Goal: Task Accomplishment & Management: Complete application form

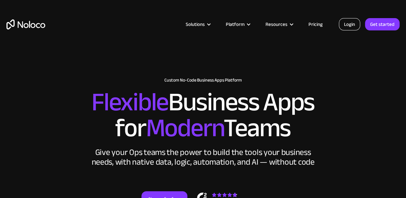
click at [347, 25] on link "Login" at bounding box center [349, 24] width 21 height 12
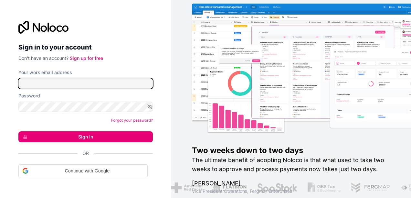
click at [33, 85] on input "Your work email address" at bounding box center [85, 83] width 134 height 10
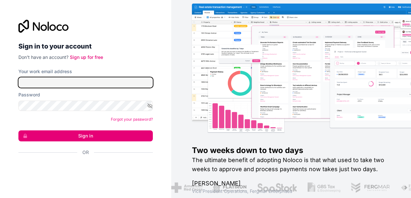
paste input "[PERSON_NAME][EMAIL_ADDRESS][DOMAIN_NAME]"
type input "[PERSON_NAME][EMAIL_ADDRESS][DOMAIN_NAME]"
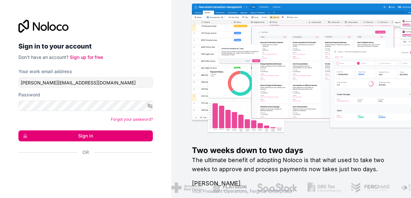
click at [167, 85] on div "Sign in to your account Don't have an account? Sign up for free Your work email…" at bounding box center [85, 99] width 171 height 198
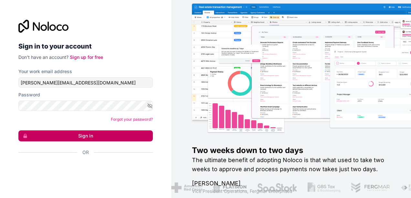
click at [82, 135] on button "Sign in" at bounding box center [85, 135] width 134 height 11
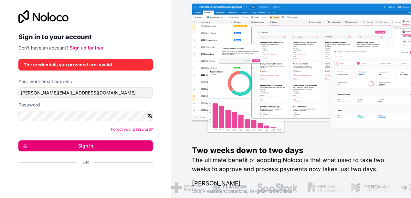
click at [147, 117] on icon "button" at bounding box center [150, 116] width 6 height 6
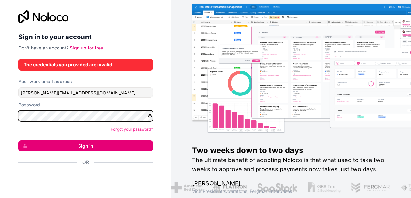
click at [18, 140] on button "Sign in" at bounding box center [85, 145] width 134 height 11
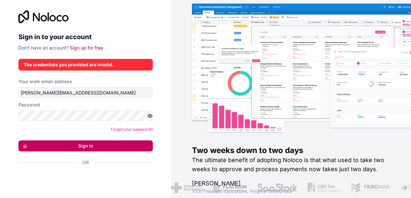
click at [53, 144] on button "Sign in" at bounding box center [85, 145] width 134 height 11
click at [56, 145] on button "Sign in" at bounding box center [85, 145] width 134 height 11
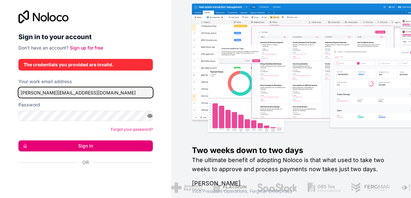
click at [87, 96] on input "[PERSON_NAME][EMAIL_ADDRESS][DOMAIN_NAME]" at bounding box center [85, 92] width 134 height 10
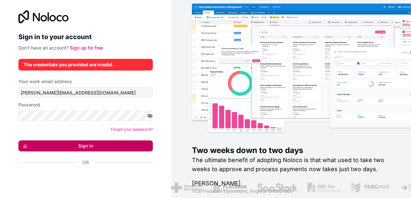
click at [74, 142] on button "Sign in" at bounding box center [85, 145] width 134 height 11
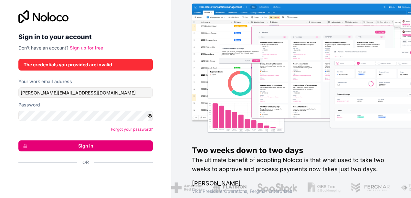
click at [72, 45] on link "Sign up for free" at bounding box center [86, 47] width 33 height 5
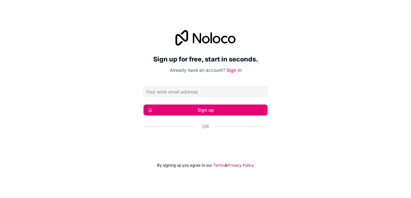
click at [158, 92] on input "Email address" at bounding box center [206, 91] width 124 height 10
type input "[PERSON_NAME][EMAIL_ADDRESS][DOMAIN_NAME]"
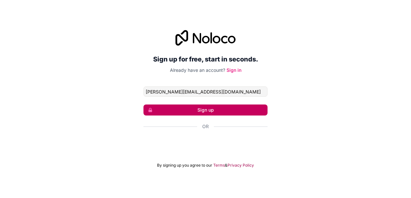
click at [164, 110] on button "Sign up" at bounding box center [206, 109] width 124 height 11
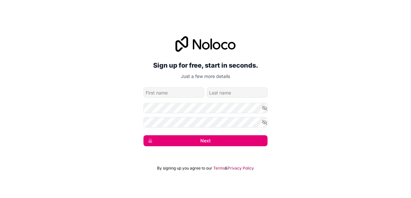
click at [157, 94] on input "given-name" at bounding box center [174, 92] width 61 height 10
type input "[PERSON_NAME]"
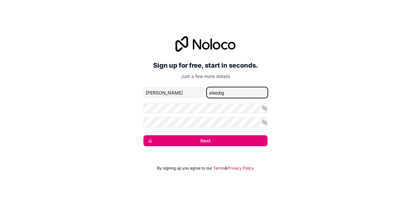
type input "alsedig"
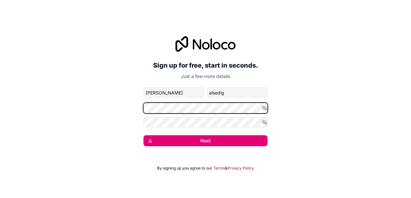
click at [138, 107] on div "Sign up for free, start in seconds. Just a few more details [PERSON_NAME][EMAIL…" at bounding box center [205, 91] width 411 height 128
click at [138, 106] on div "Sign up for free, start in seconds. Just a few more details [PERSON_NAME][EMAIL…" at bounding box center [205, 91] width 411 height 128
click at [121, 114] on div "Sign up for free, start in seconds. Just a few more details [PERSON_NAME][EMAIL…" at bounding box center [205, 91] width 411 height 128
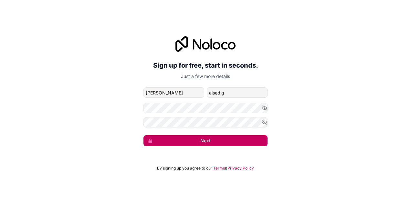
click at [190, 137] on button "Next" at bounding box center [206, 140] width 124 height 11
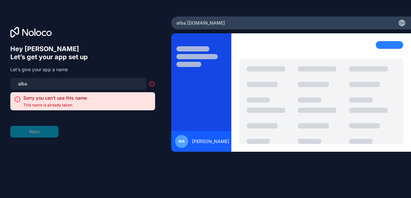
type input "alba-team"
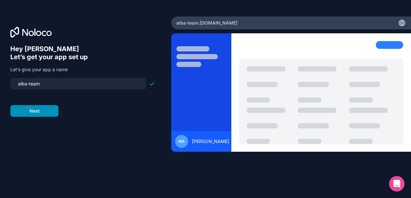
click at [42, 115] on button "Next" at bounding box center [34, 111] width 48 height 12
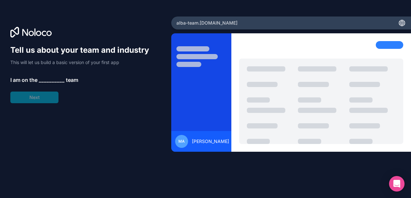
click at [42, 81] on span "__________" at bounding box center [52, 80] width 26 height 8
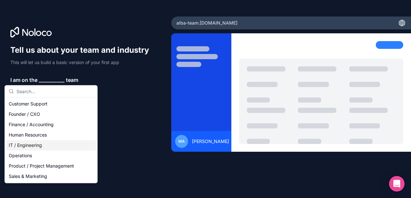
click at [25, 145] on div "IT / Engineering" at bounding box center [51, 145] width 90 height 10
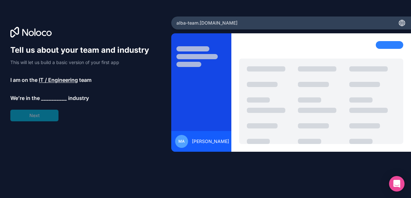
click at [27, 97] on span "We’re in the" at bounding box center [24, 98] width 29 height 8
click at [68, 99] on span "industry" at bounding box center [78, 98] width 21 height 8
click at [59, 100] on span "__________" at bounding box center [54, 98] width 26 height 8
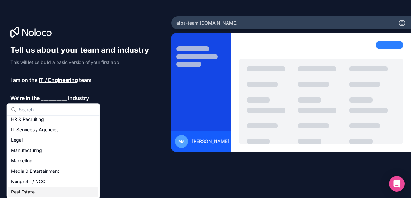
scroll to position [97, 0]
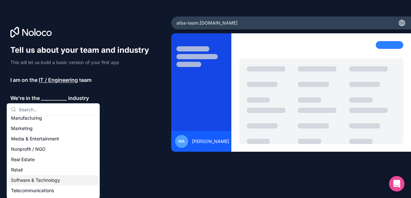
click at [27, 182] on div "Software & Technology" at bounding box center [53, 180] width 90 height 10
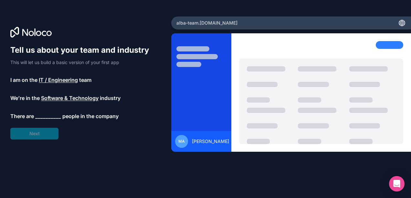
click at [43, 114] on span "__________" at bounding box center [48, 116] width 26 height 8
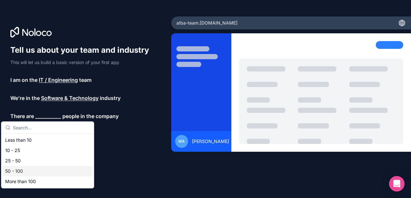
click at [18, 167] on div "50 - 100" at bounding box center [48, 171] width 90 height 10
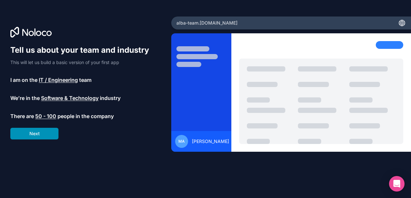
click at [33, 134] on button "Next" at bounding box center [34, 134] width 48 height 12
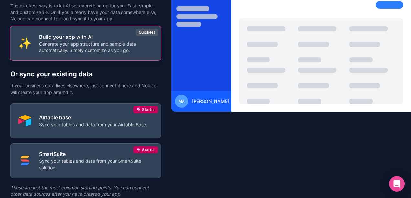
scroll to position [63, 0]
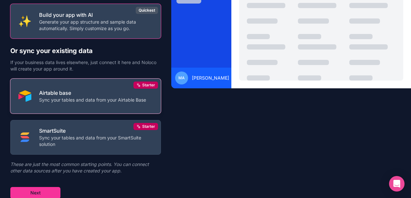
click at [114, 95] on p "Airtable base" at bounding box center [92, 93] width 107 height 8
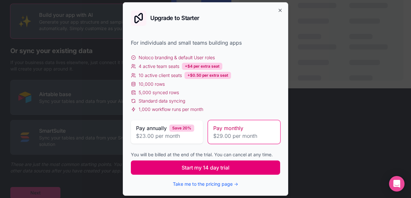
click at [173, 167] on button "Start my 14 day trial" at bounding box center [205, 167] width 149 height 14
